Goal: Task Accomplishment & Management: Manage account settings

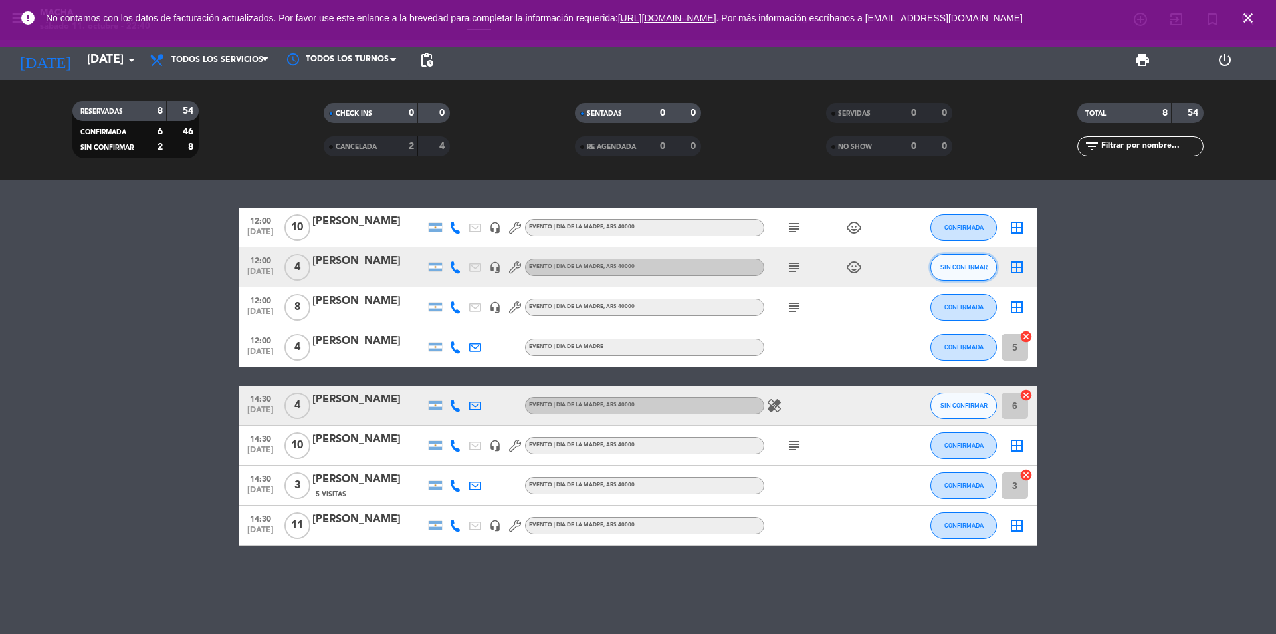
click at [966, 268] on span "SIN CONFIRMAR" at bounding box center [964, 266] width 47 height 7
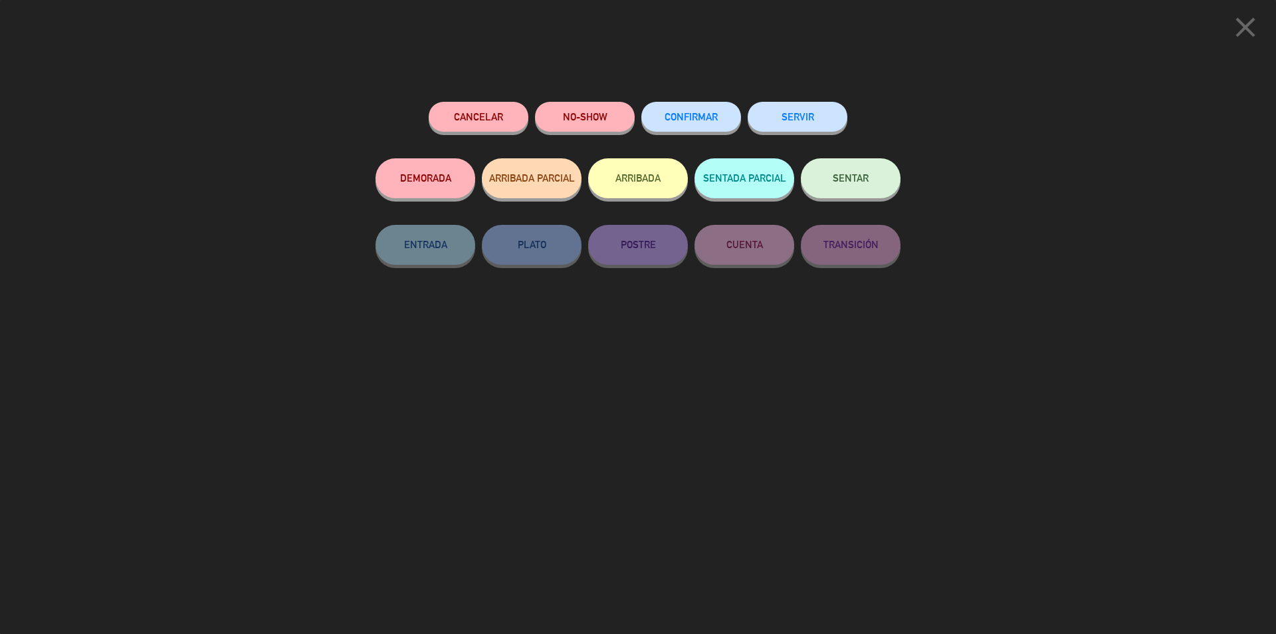
click at [707, 118] on span "CONFIRMAR" at bounding box center [691, 116] width 53 height 11
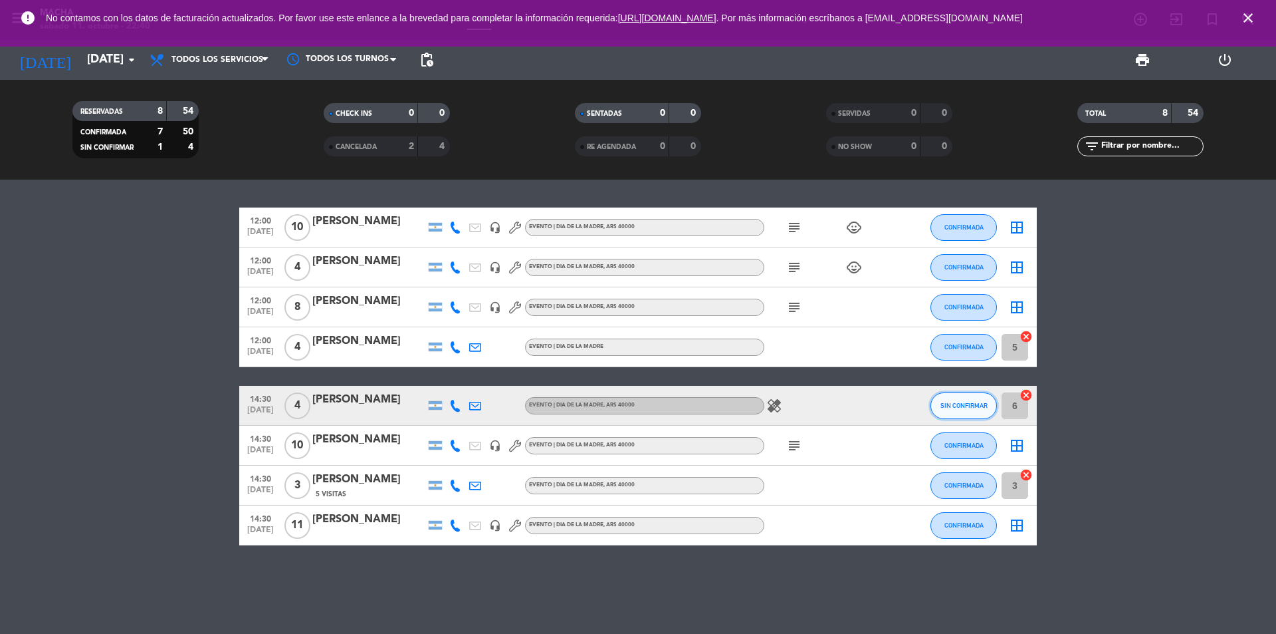
click at [946, 398] on button "SIN CONFIRMAR" at bounding box center [964, 405] width 66 height 27
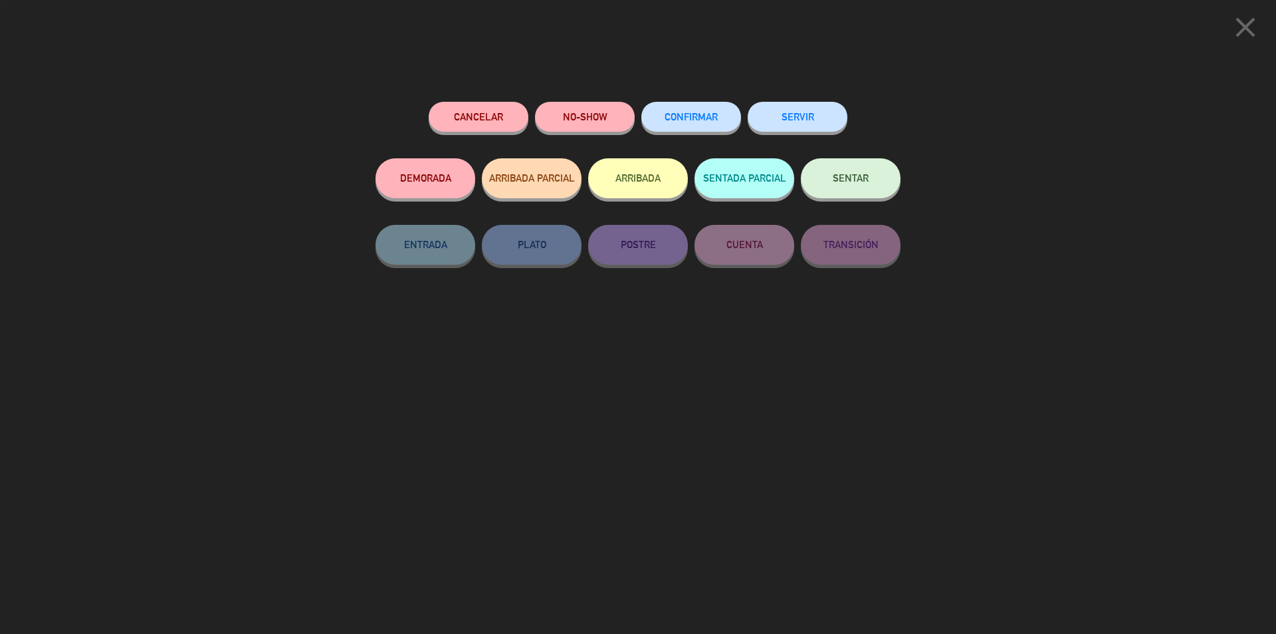
click at [689, 120] on span "CONFIRMAR" at bounding box center [691, 116] width 53 height 11
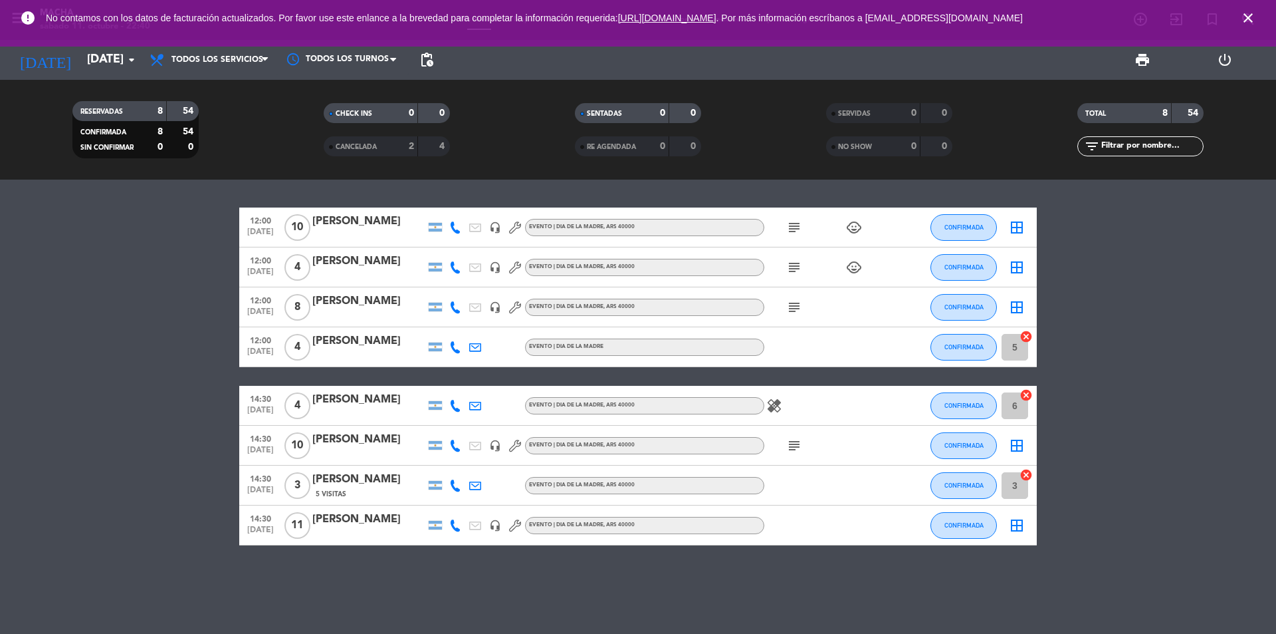
click at [792, 441] on icon "subject" at bounding box center [794, 445] width 16 height 16
click at [801, 302] on div "subject" at bounding box center [825, 306] width 120 height 39
click at [800, 303] on icon "subject" at bounding box center [794, 307] width 16 height 16
click at [797, 304] on icon "subject" at bounding box center [794, 307] width 16 height 16
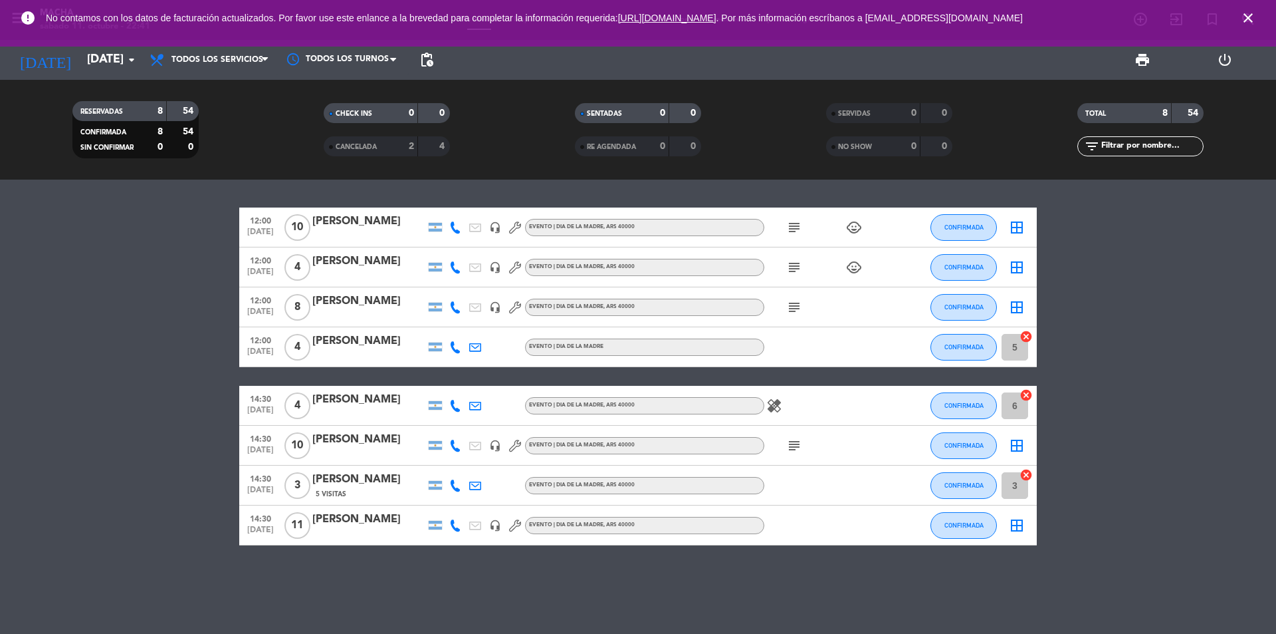
click at [786, 310] on span "subject" at bounding box center [794, 307] width 20 height 16
drag, startPoint x: 802, startPoint y: 296, endPoint x: 796, endPoint y: 306, distance: 11.3
click at [800, 300] on div "subject" at bounding box center [825, 306] width 120 height 39
click at [796, 306] on icon "subject" at bounding box center [794, 307] width 16 height 16
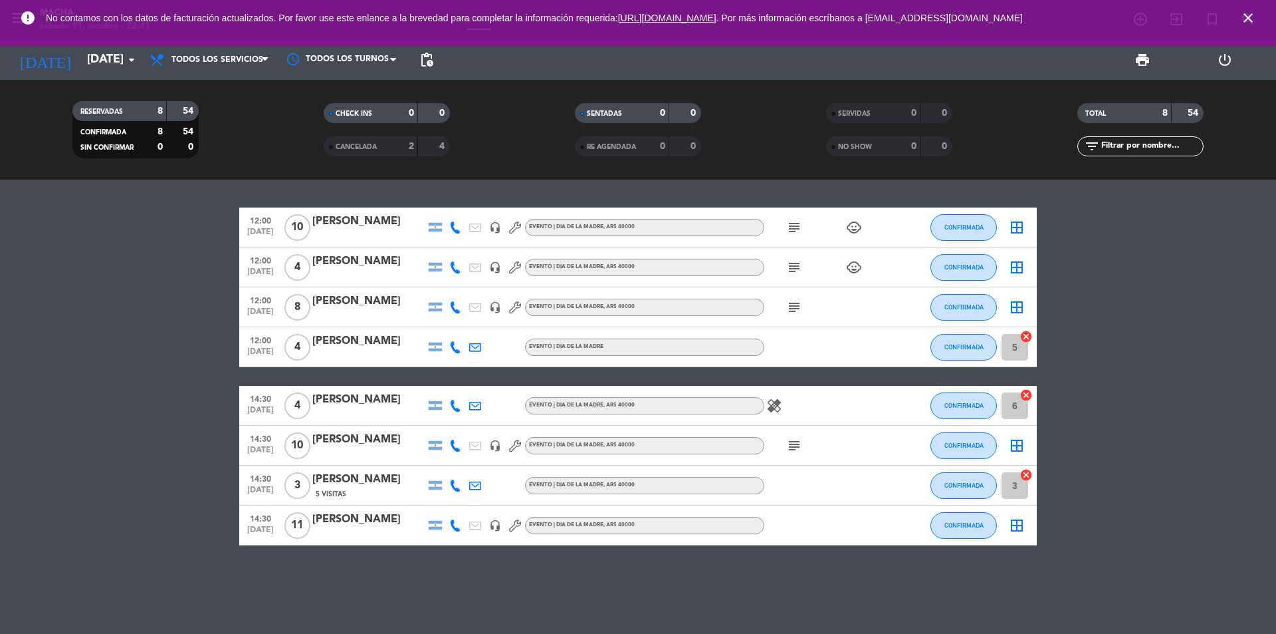
click at [794, 269] on icon "subject" at bounding box center [794, 267] width 16 height 16
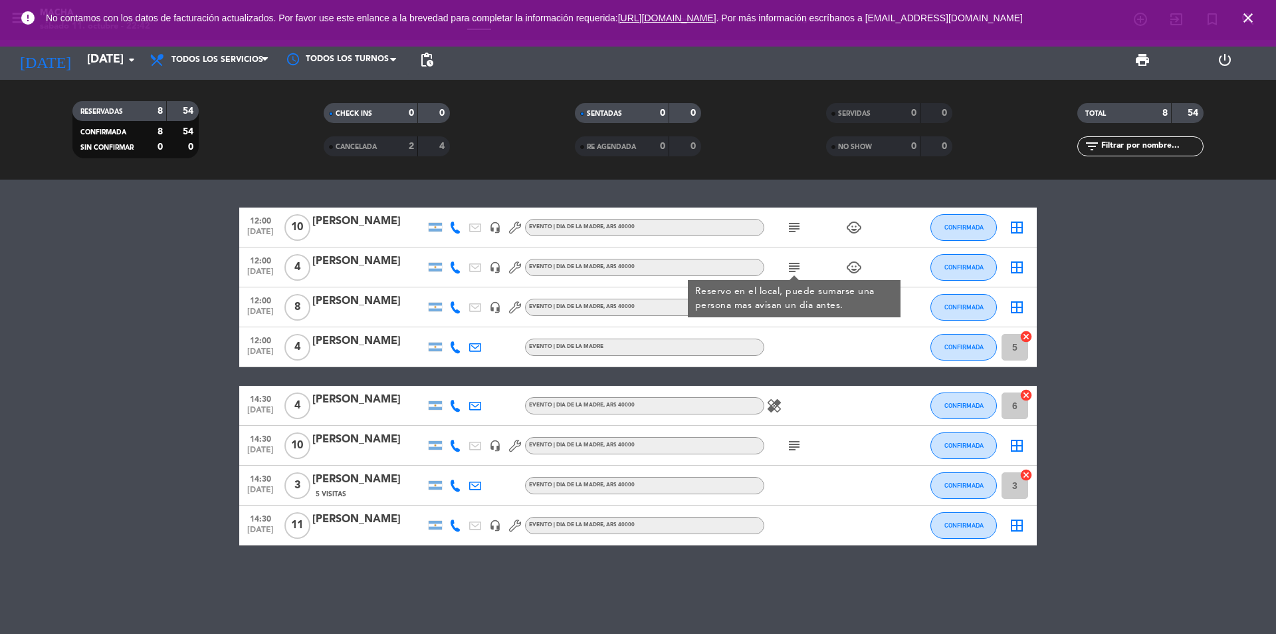
click at [794, 269] on icon "subject" at bounding box center [794, 267] width 16 height 16
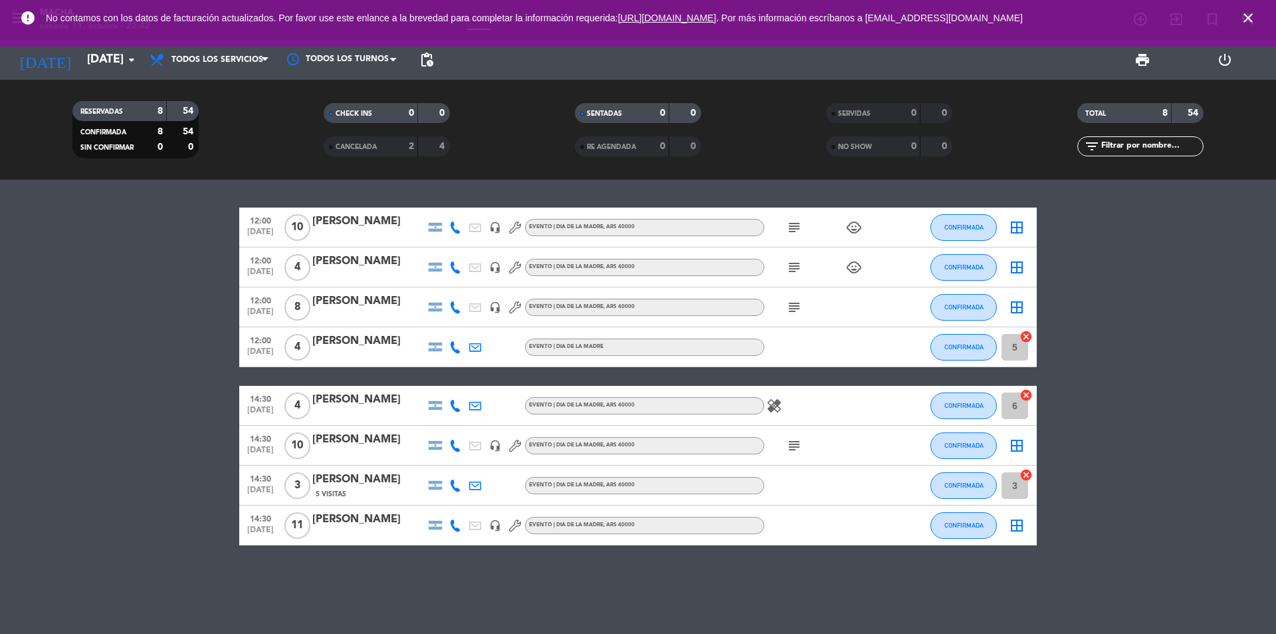
click at [797, 230] on icon "subject" at bounding box center [794, 227] width 16 height 16
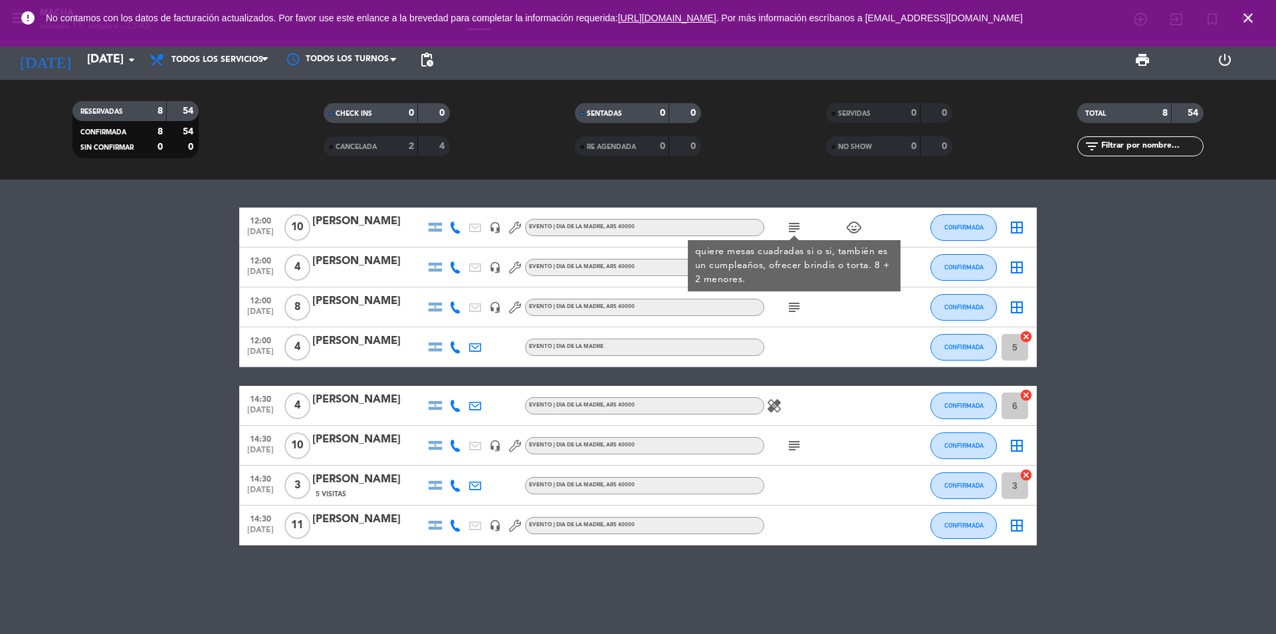
click at [797, 230] on icon "subject" at bounding box center [794, 227] width 16 height 16
